Goal: Transaction & Acquisition: Purchase product/service

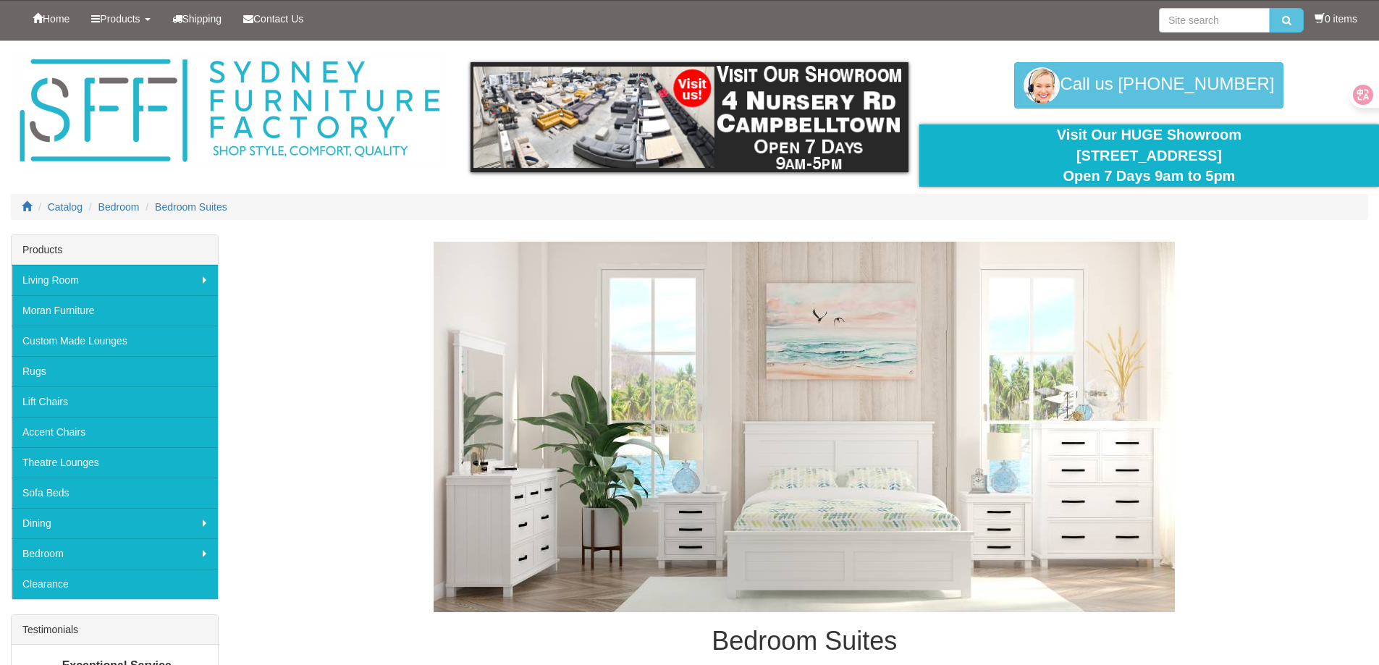
scroll to position [434, 0]
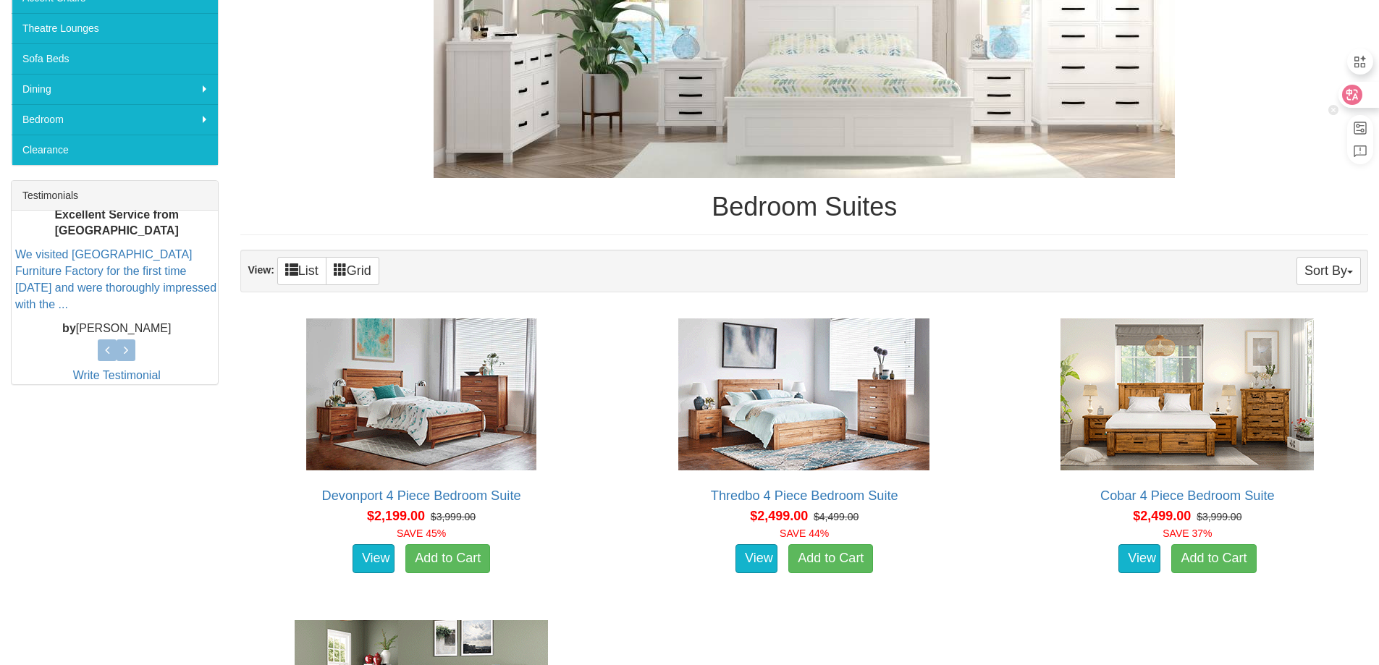
click at [1362, 94] on icon at bounding box center [1352, 95] width 20 height 20
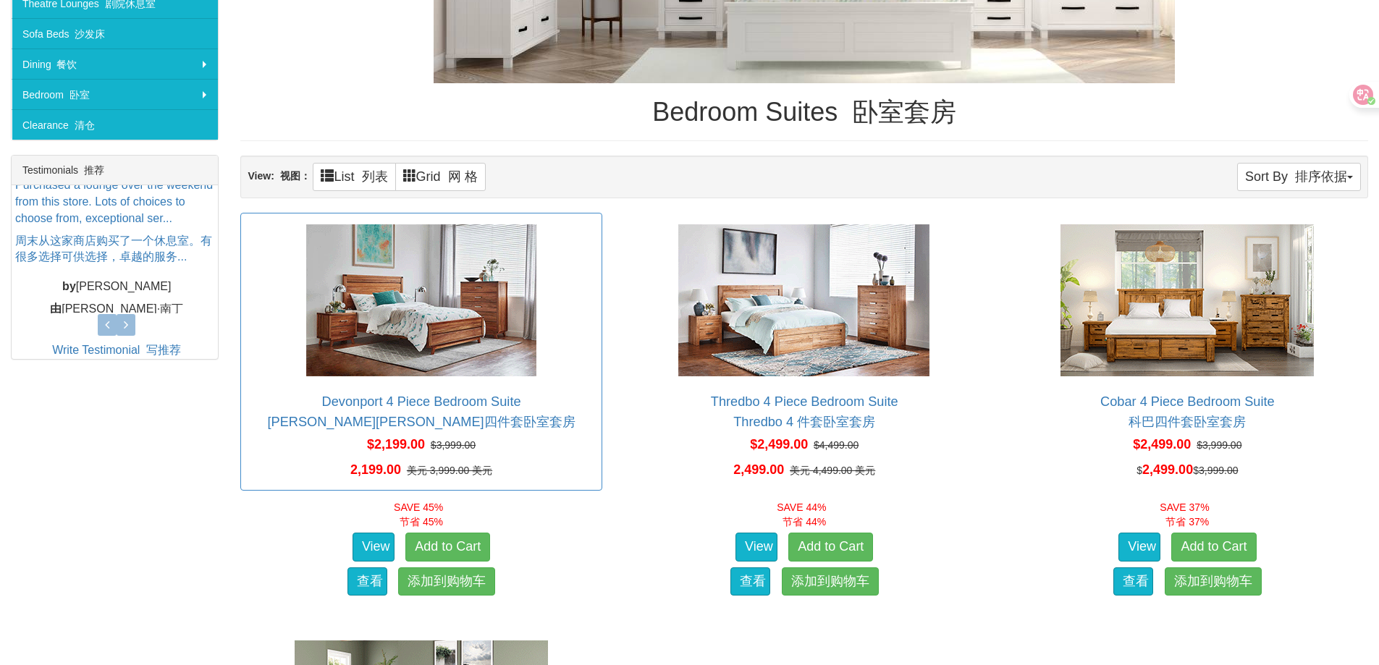
scroll to position [724, 0]
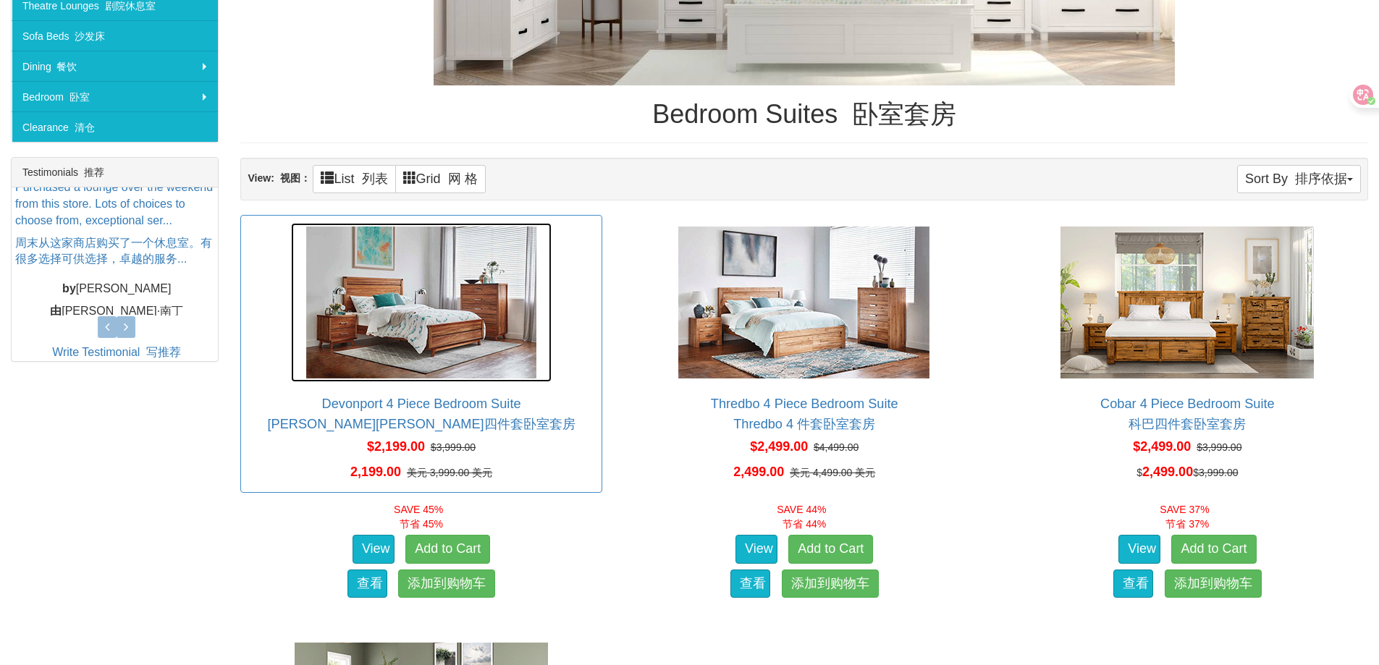
click at [405, 379] on img at bounding box center [421, 302] width 261 height 159
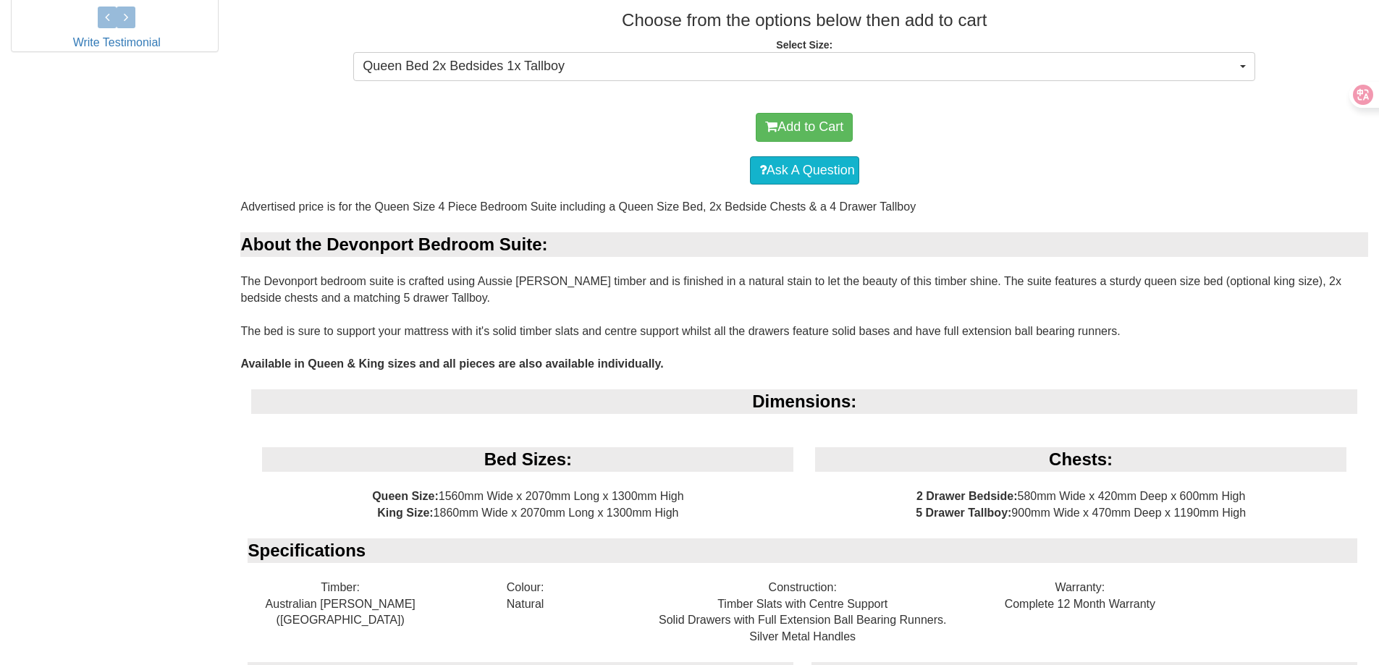
scroll to position [796, 0]
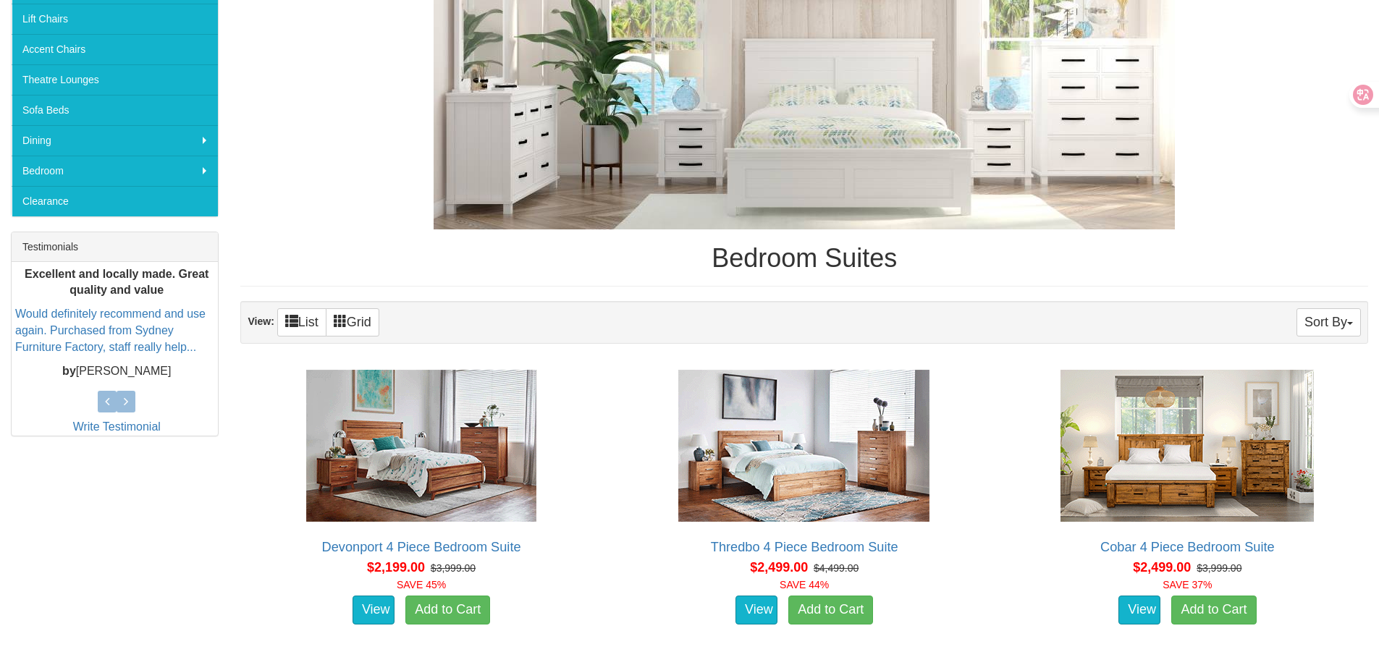
scroll to position [382, 0]
